Goal: Information Seeking & Learning: Learn about a topic

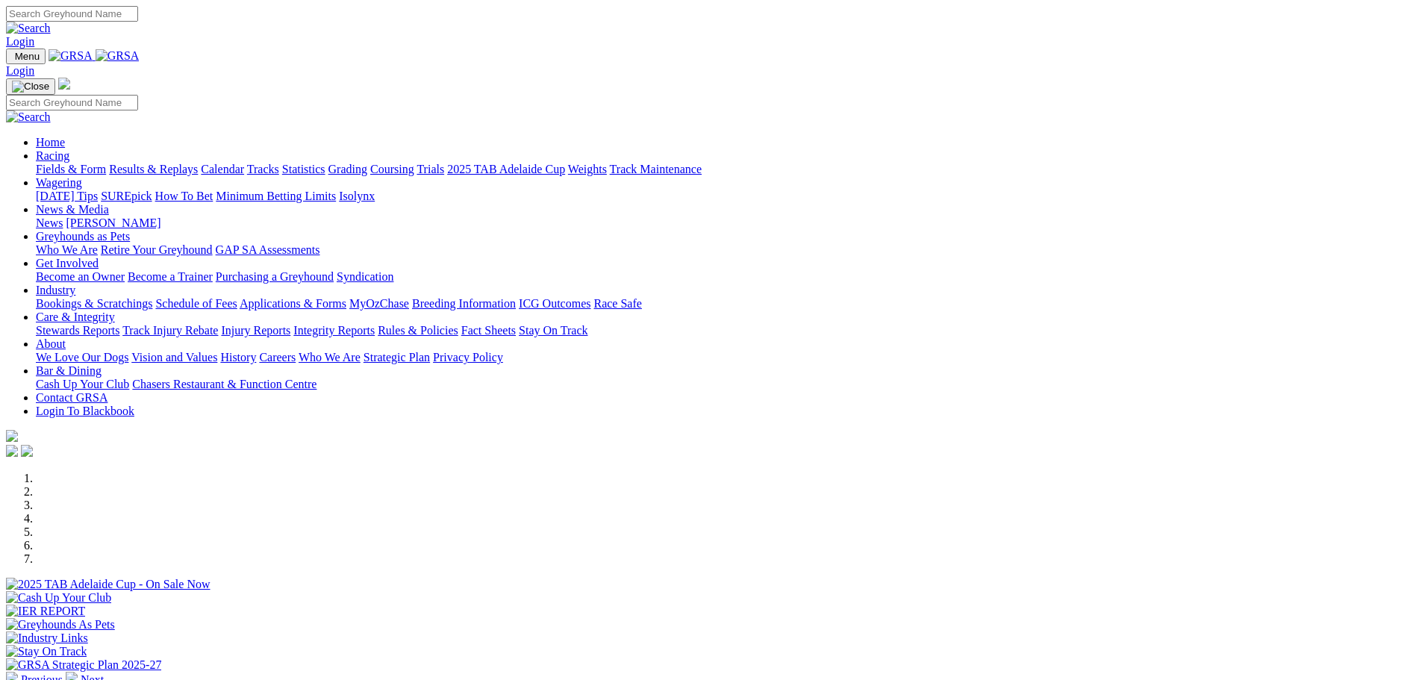
scroll to position [373, 0]
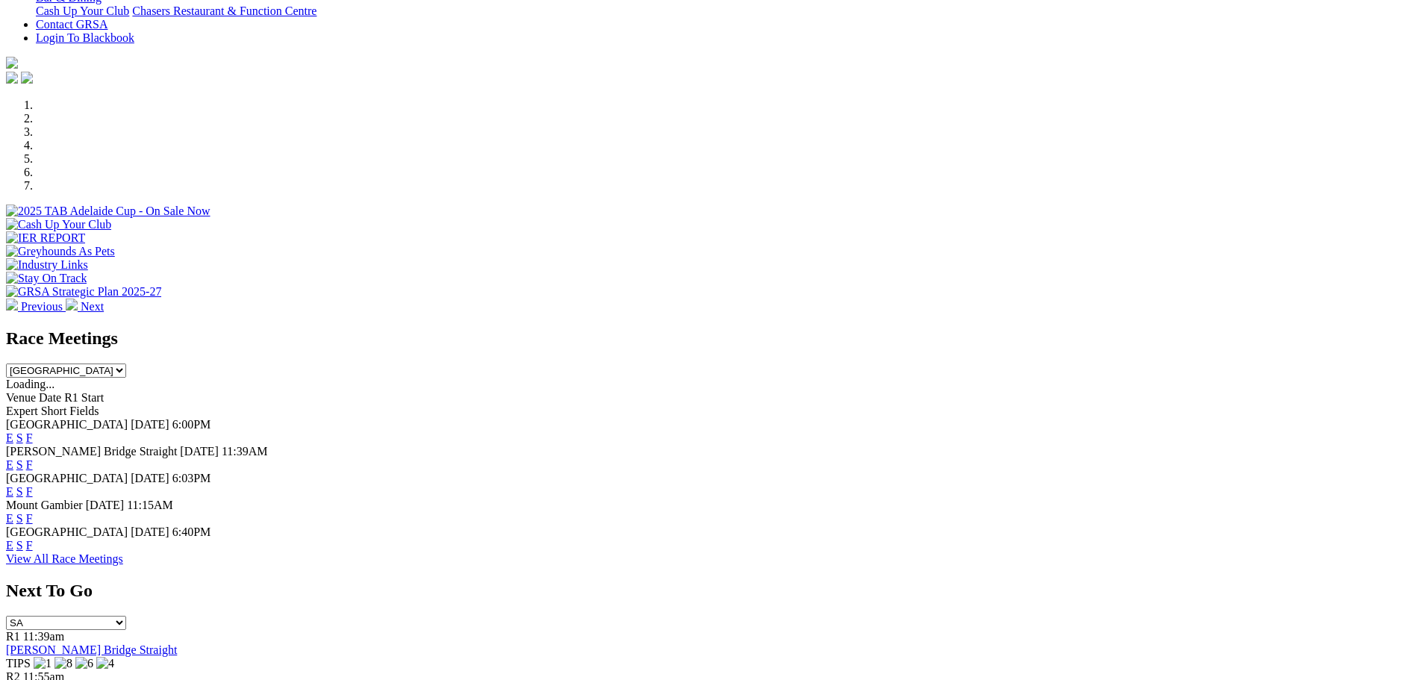
click at [33, 485] on link "F" at bounding box center [29, 491] width 7 height 13
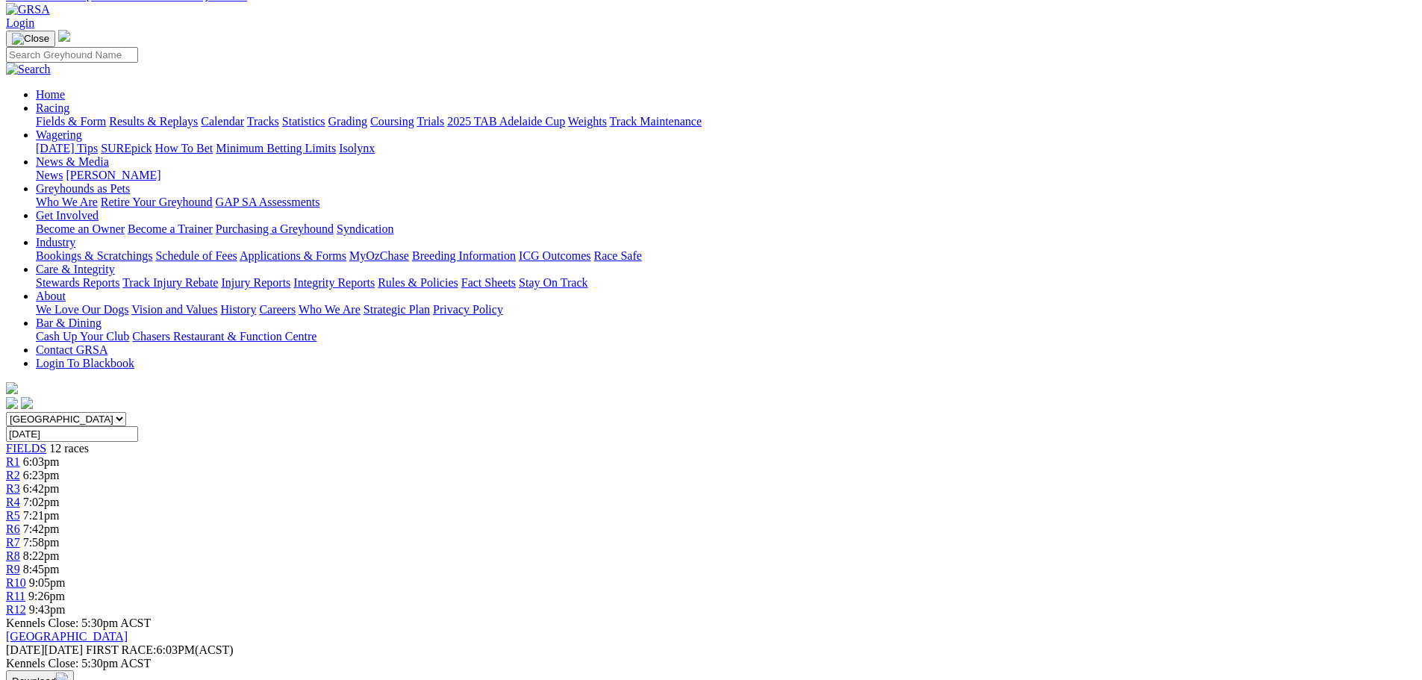
scroll to position [149, 0]
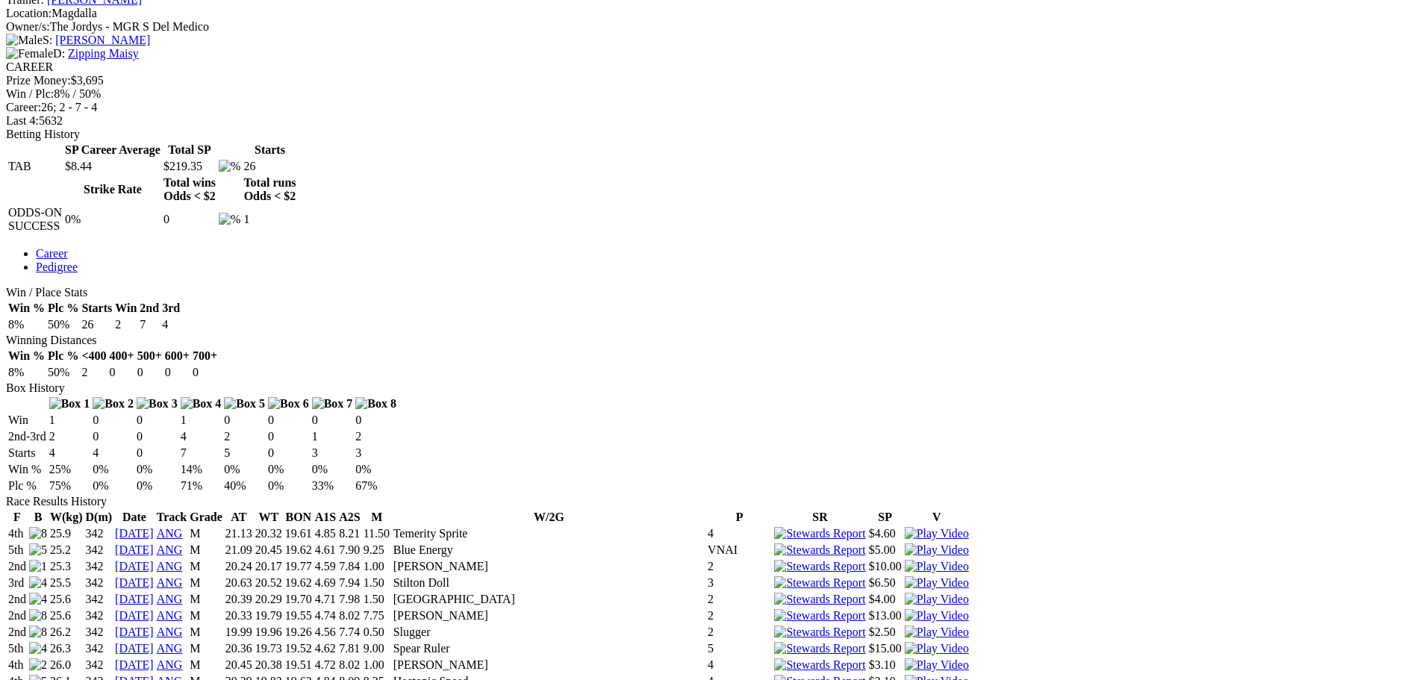
scroll to position [672, 0]
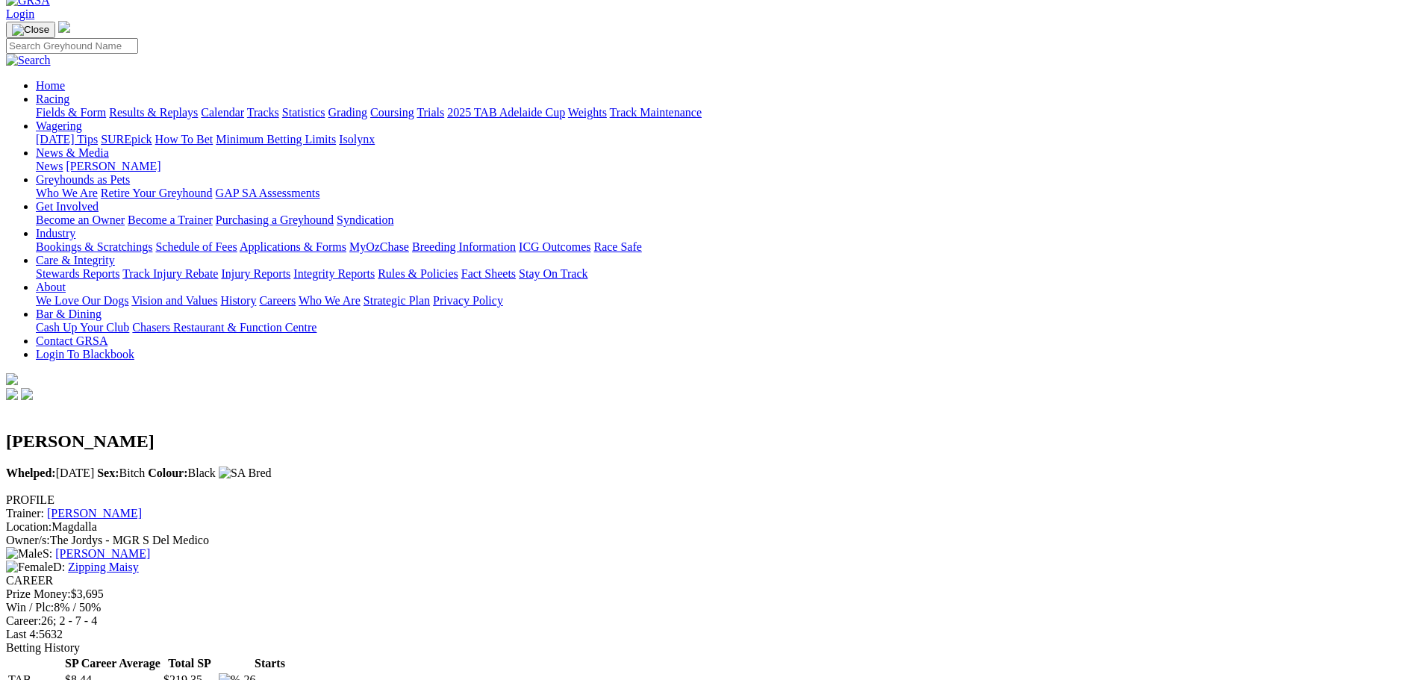
scroll to position [0, 0]
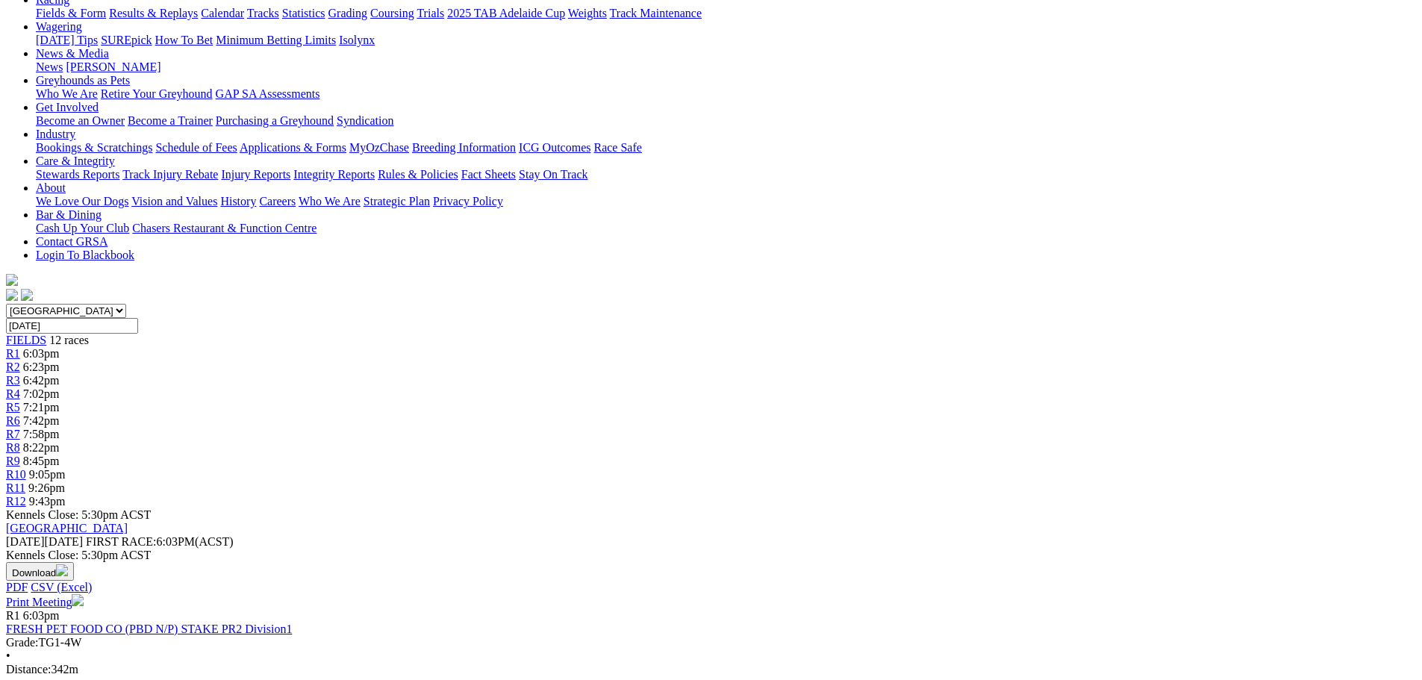
scroll to position [373, 0]
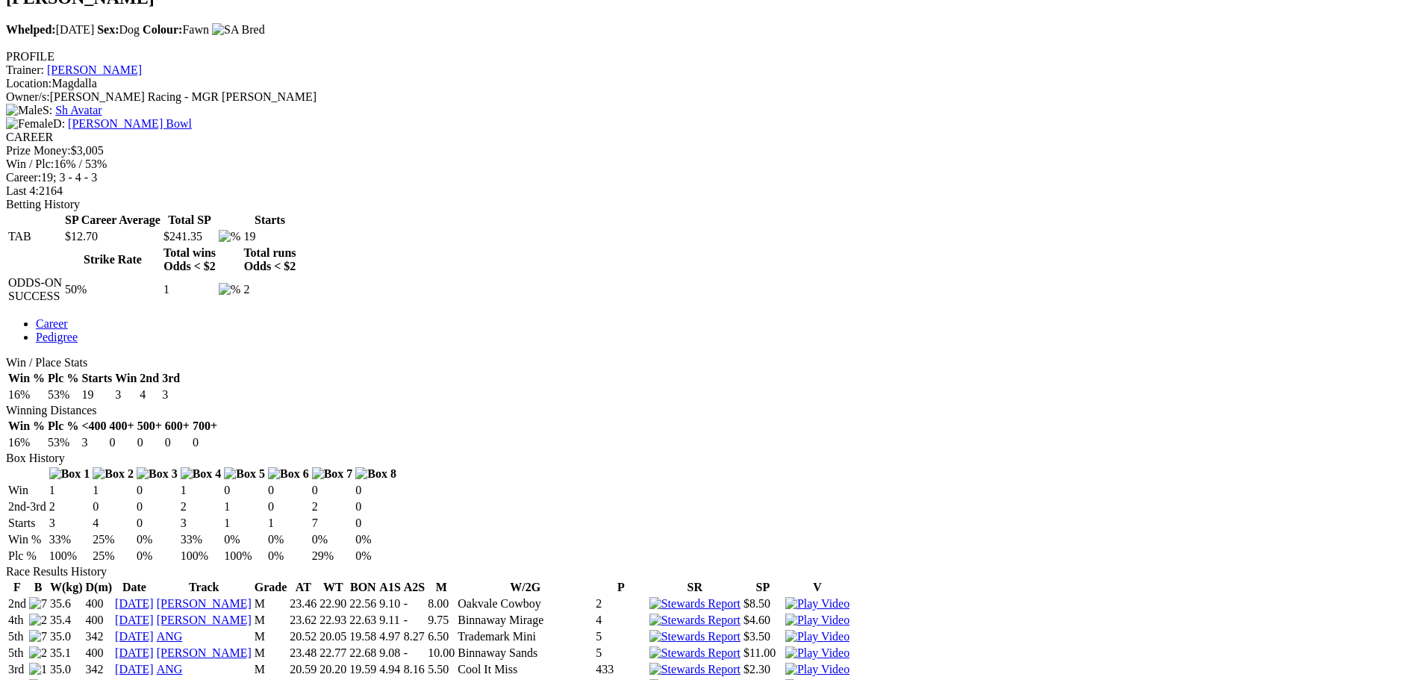
scroll to position [224, 0]
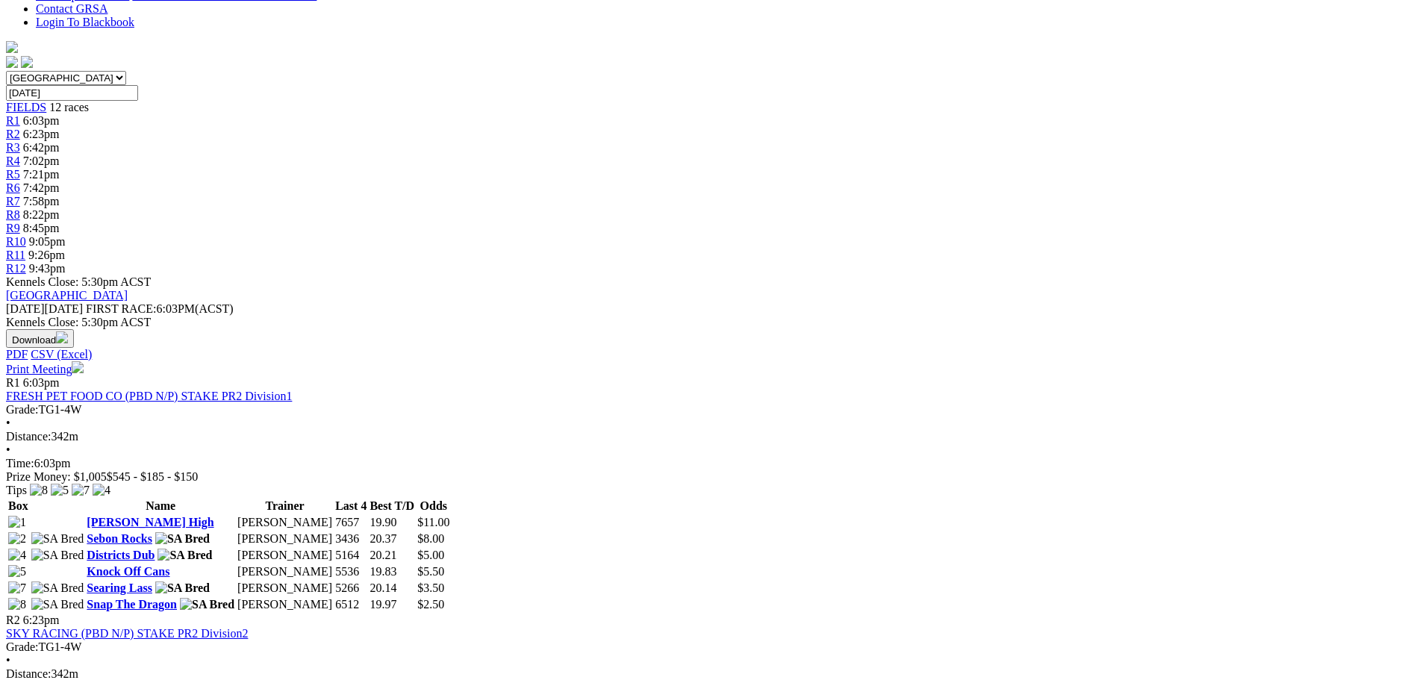
scroll to position [448, 0]
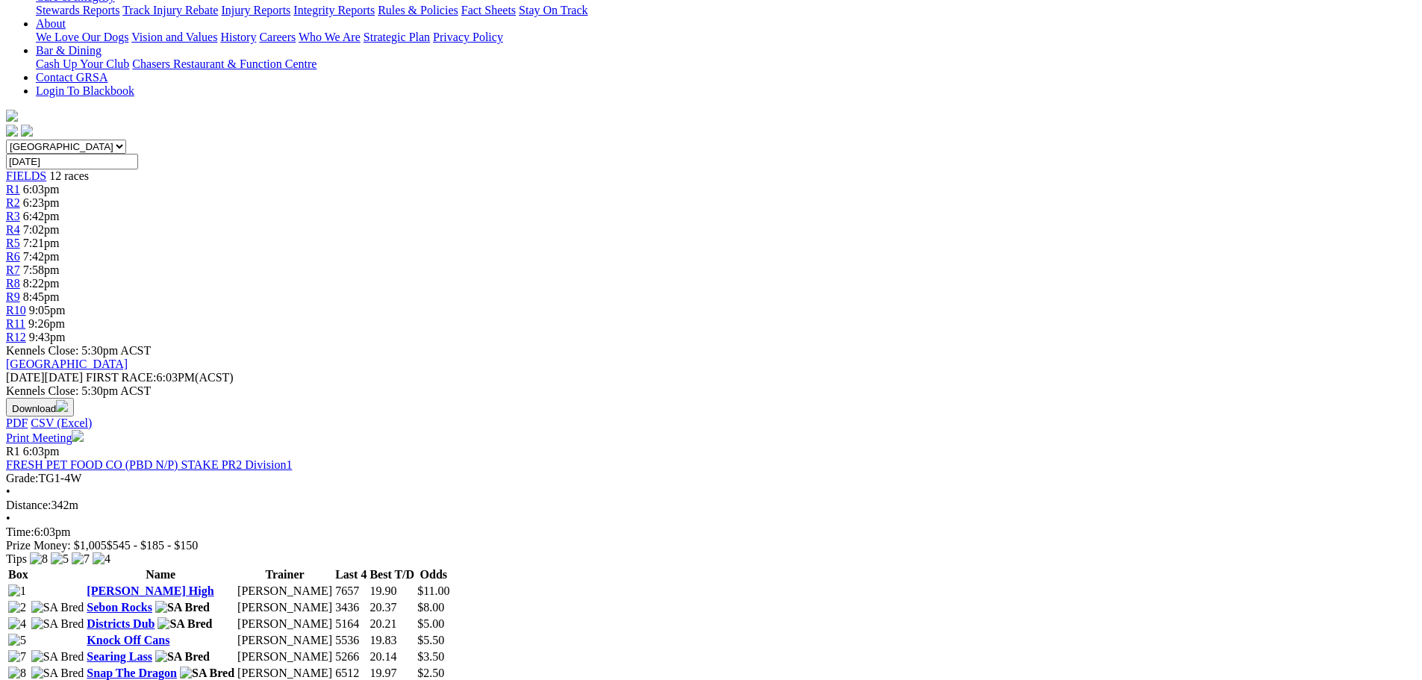
scroll to position [373, 0]
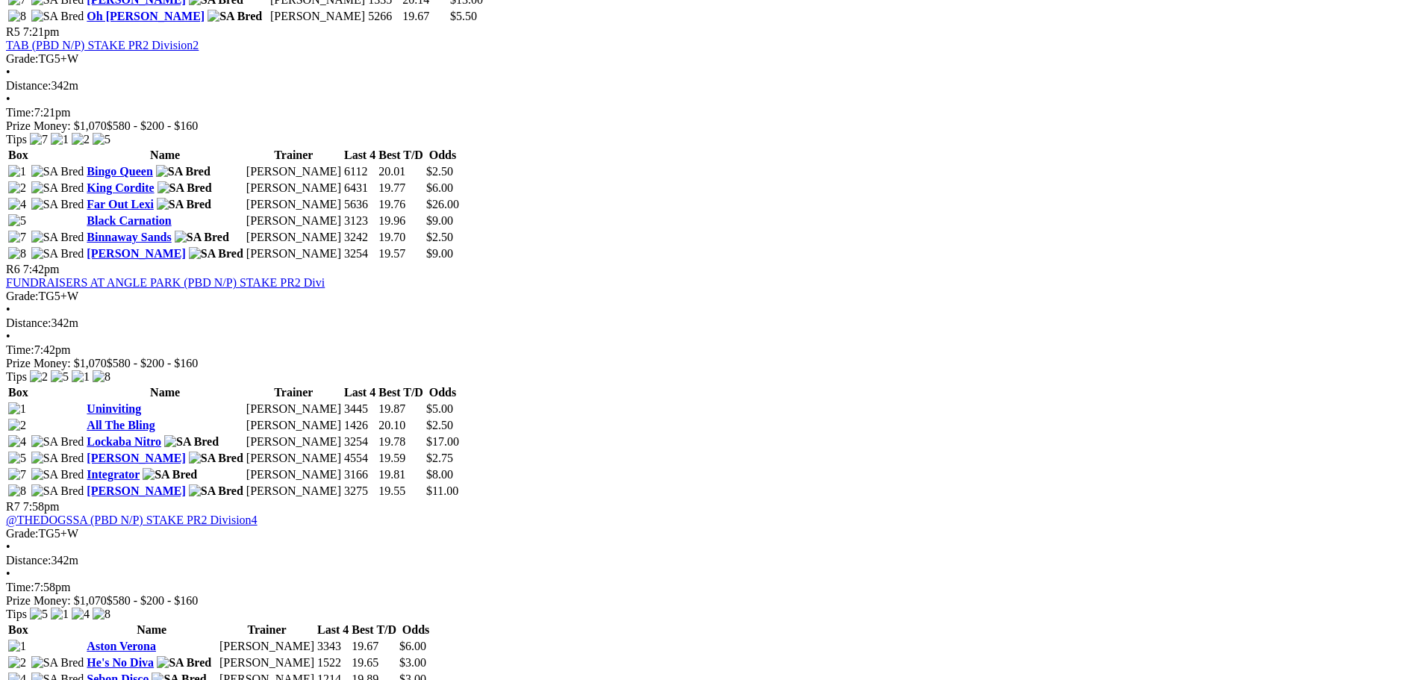
scroll to position [1717, 0]
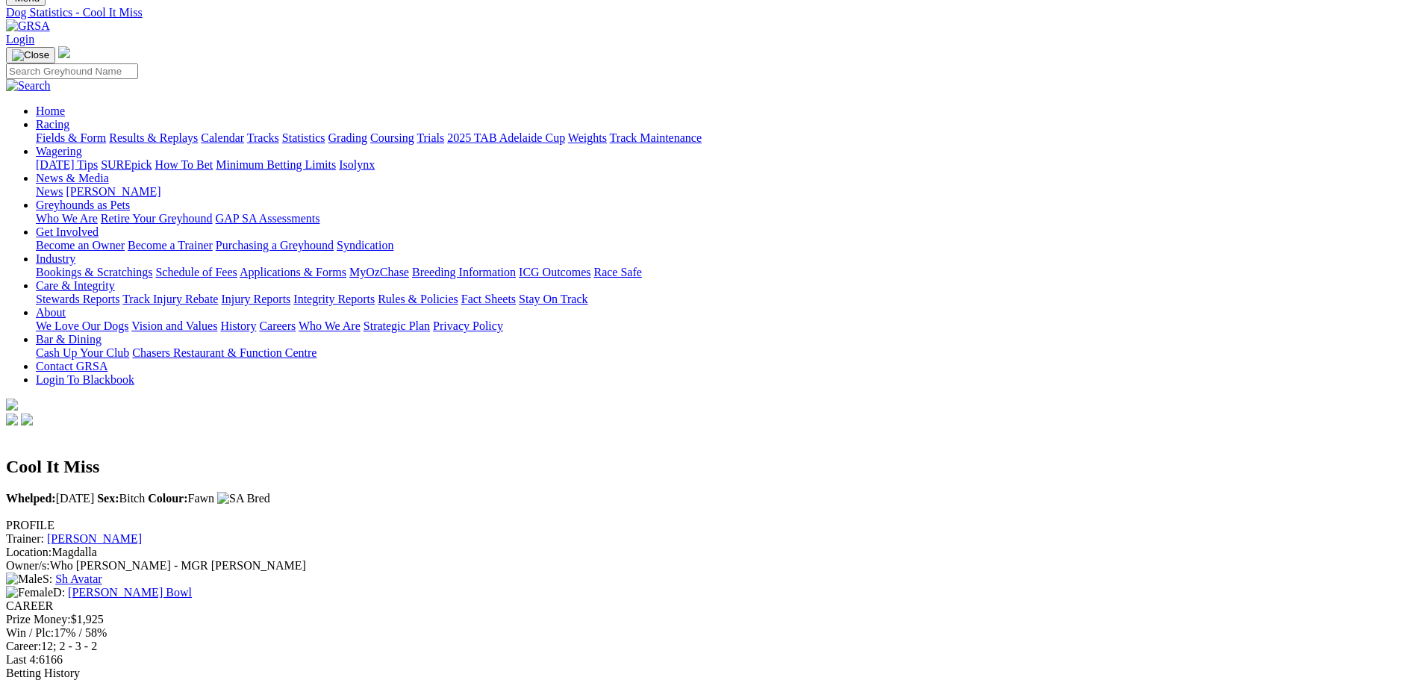
scroll to position [448, 0]
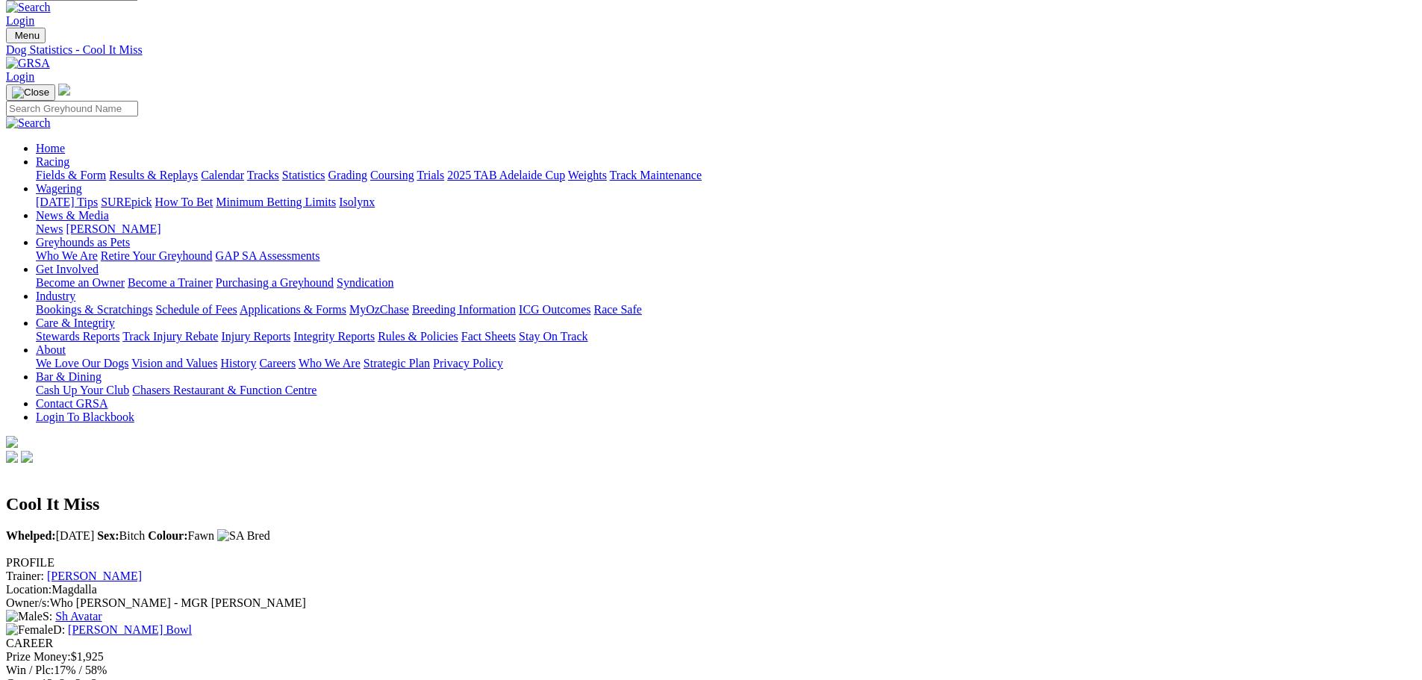
scroll to position [0, 0]
